Goal: Check status: Check status

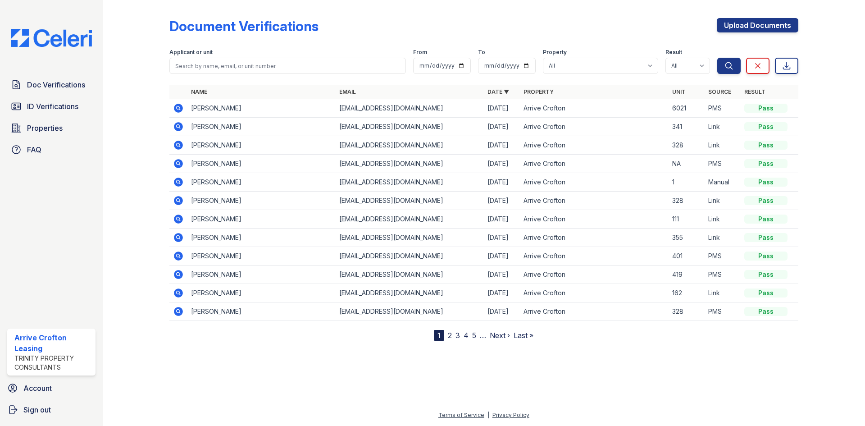
click at [183, 143] on icon at bounding box center [178, 145] width 11 height 11
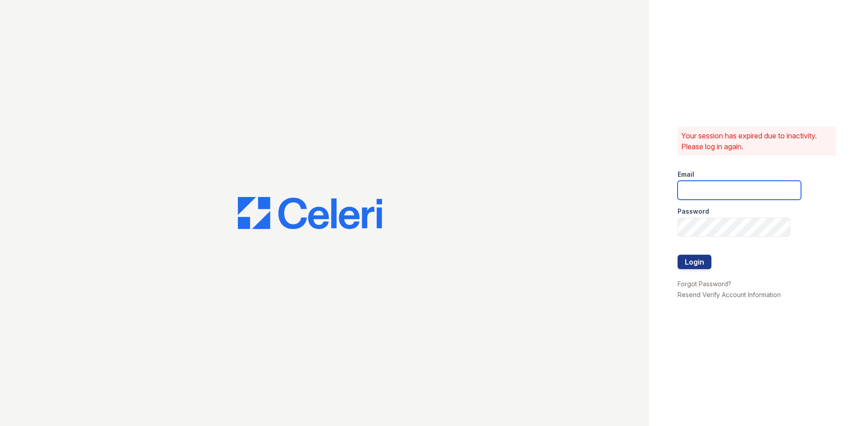
click at [705, 192] on input "email" at bounding box center [740, 190] width 124 height 19
type input "arrivecrofton@trinity-pm.com"
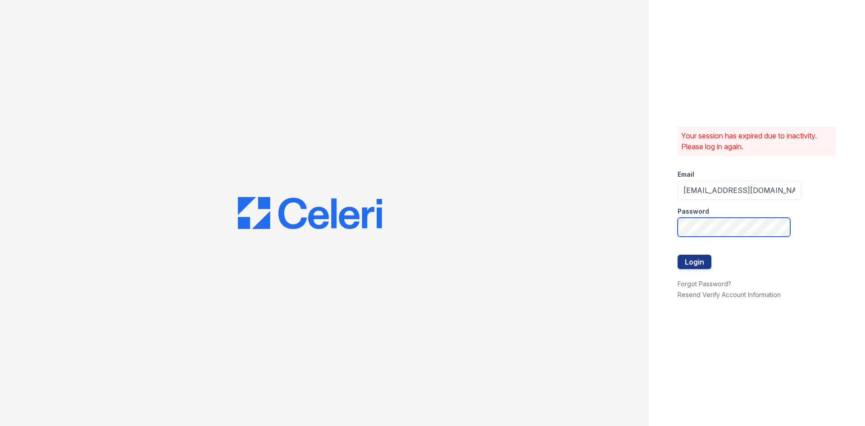
click at [678, 255] on button "Login" at bounding box center [695, 262] width 34 height 14
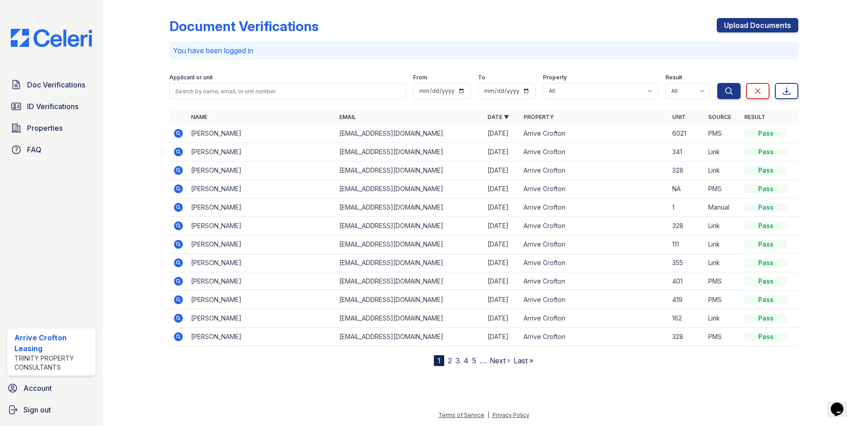
click at [179, 226] on icon at bounding box center [178, 225] width 11 height 11
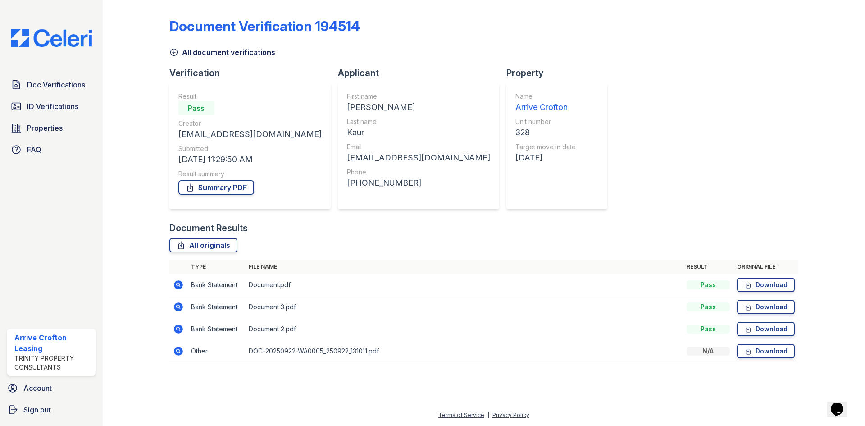
click at [175, 351] on icon at bounding box center [178, 351] width 9 height 9
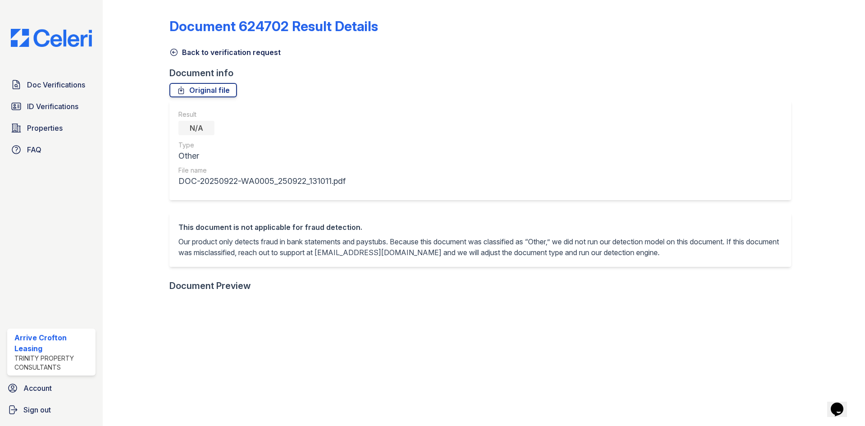
click at [172, 53] on icon at bounding box center [173, 52] width 7 height 7
